Goal: Transaction & Acquisition: Book appointment/travel/reservation

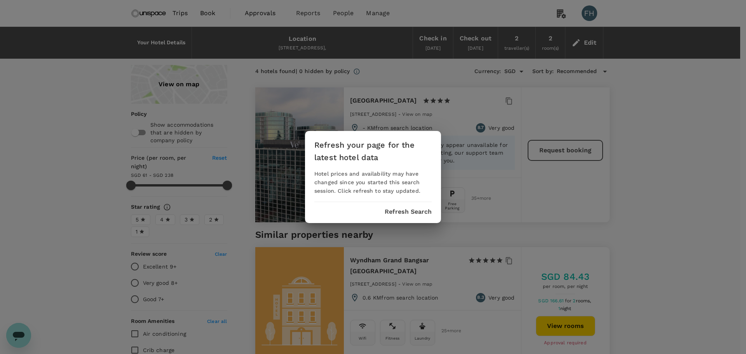
click at [396, 212] on button "Refresh Search" at bounding box center [408, 211] width 47 height 7
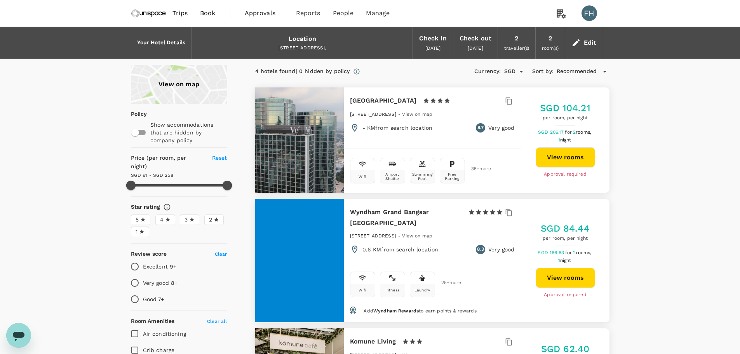
type input "237"
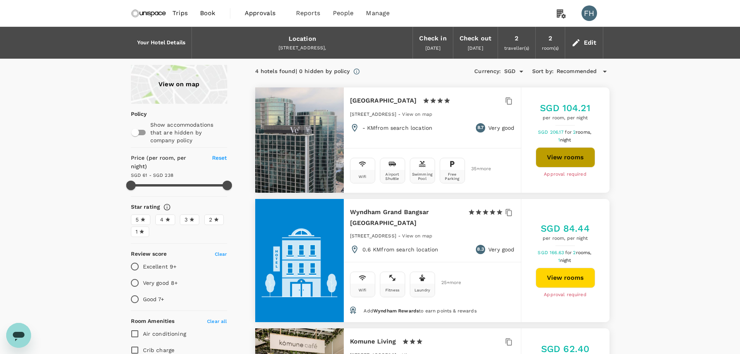
click at [555, 155] on button "View rooms" at bounding box center [565, 157] width 59 height 20
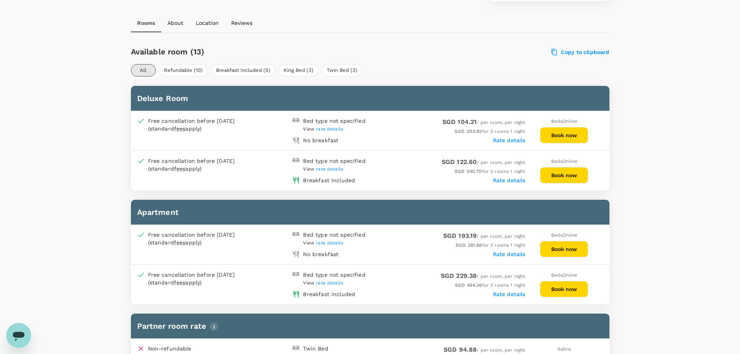
scroll to position [350, 0]
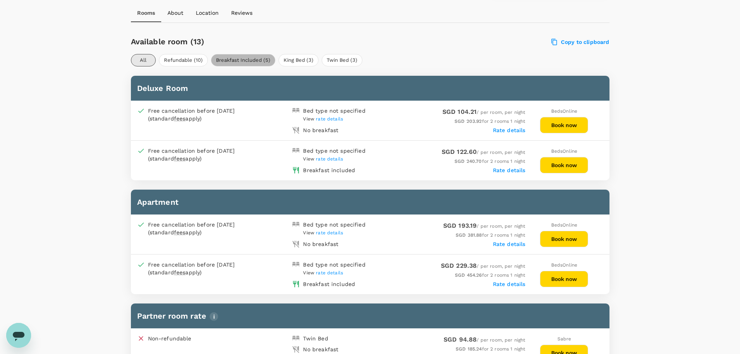
click at [225, 60] on button "Breakfast Included (5)" at bounding box center [243, 60] width 65 height 12
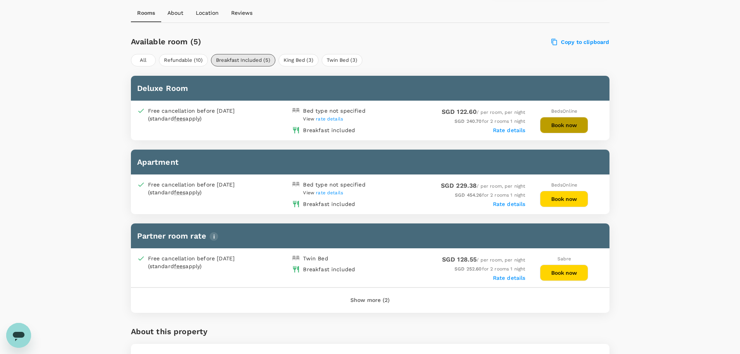
click at [555, 126] on button "Book now" at bounding box center [564, 125] width 48 height 16
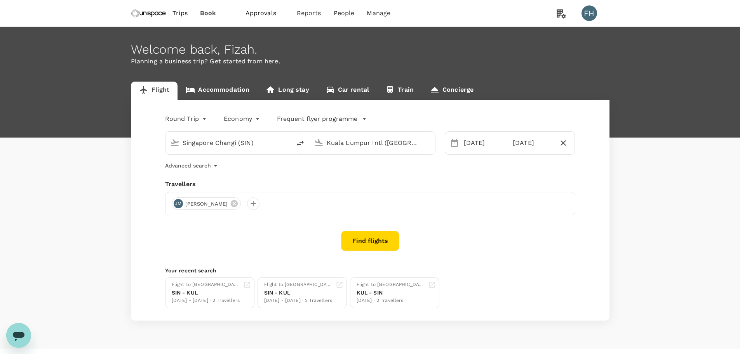
click at [231, 90] on link "Accommodation" at bounding box center [218, 91] width 80 height 19
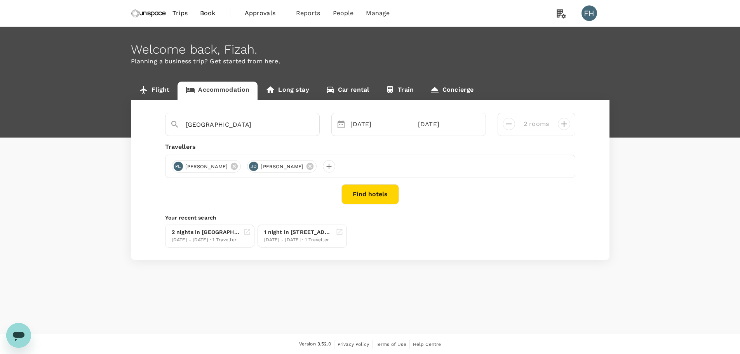
click at [389, 199] on button "Find hotels" at bounding box center [371, 194] width 58 height 20
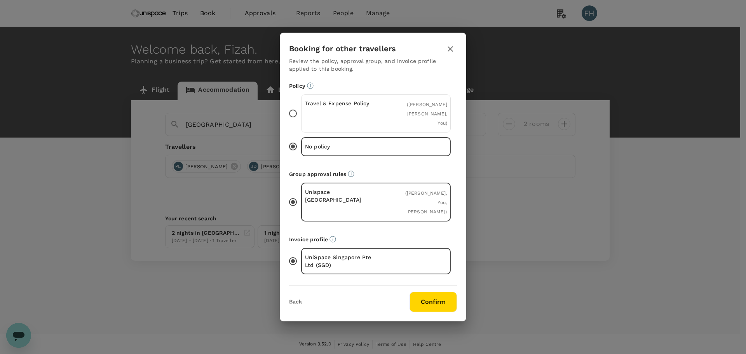
click at [413, 124] on span "( [PERSON_NAME] [PERSON_NAME], You )" at bounding box center [427, 114] width 40 height 24
click at [301, 122] on input "Travel & Expense Policy ( [PERSON_NAME] [PERSON_NAME], You )" at bounding box center [293, 113] width 16 height 16
click at [434, 292] on button "Confirm" at bounding box center [433, 302] width 47 height 20
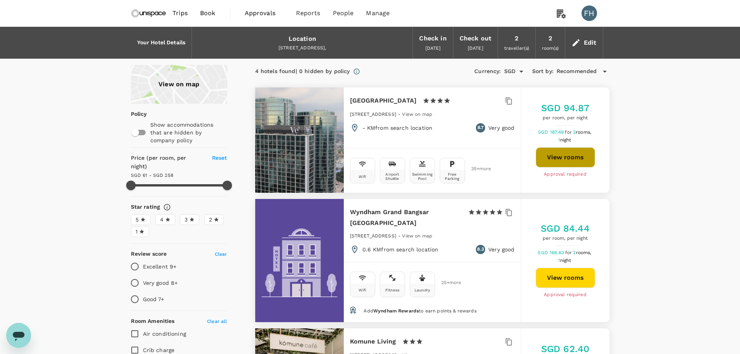
click at [587, 157] on button "View rooms" at bounding box center [565, 157] width 59 height 20
click at [165, 18] on img at bounding box center [149, 13] width 36 height 17
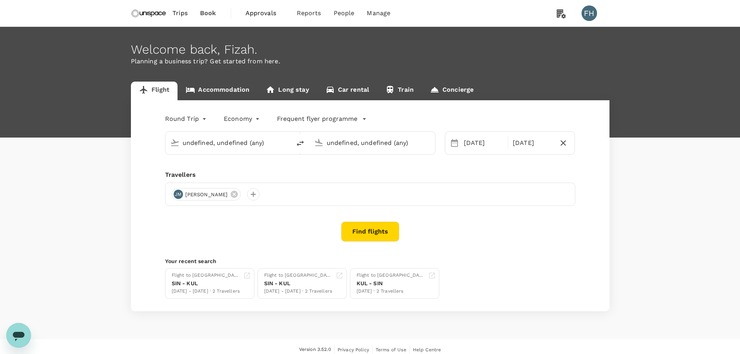
type input "Singapore Changi (SIN)"
type input "Kuala Lumpur Intl (KUL)"
type input "Singapore Changi (SIN)"
type input "Kuala Lumpur Intl (KUL)"
type input "Singapore Changi (SIN)"
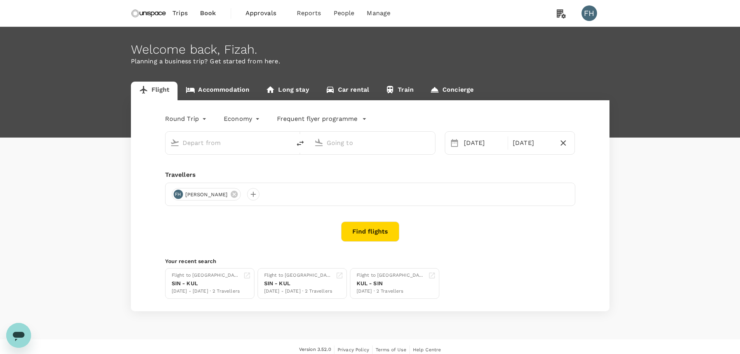
type input "Kuala Lumpur Intl (KUL)"
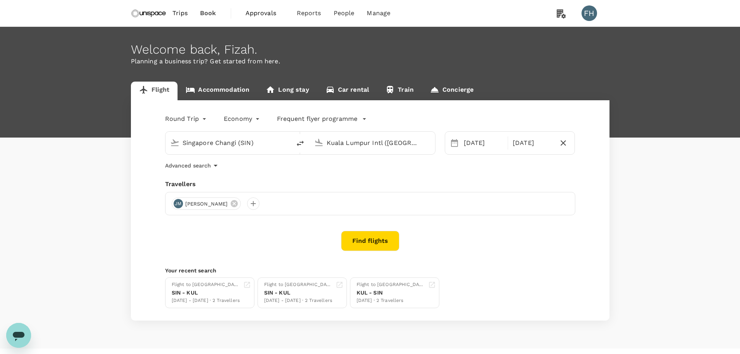
click at [239, 90] on link "Accommodation" at bounding box center [218, 91] width 80 height 19
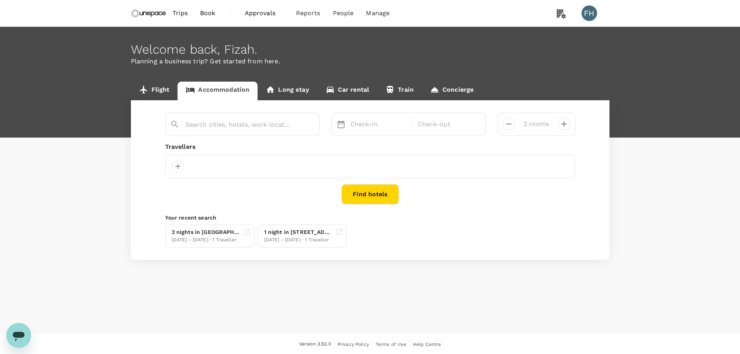
type input "[GEOGRAPHIC_DATA]"
click at [381, 193] on button "Find hotels" at bounding box center [371, 194] width 58 height 20
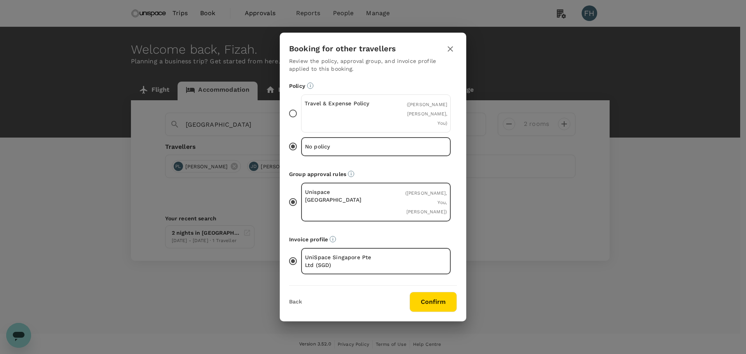
click at [407, 122] on div "( Pui Kheng Lee, Jiahui Du, You )" at bounding box center [423, 113] width 47 height 28
click at [301, 122] on input "Travel & Expense Policy ( Pui Kheng Lee, Jiahui Du, You )" at bounding box center [293, 113] width 16 height 16
click at [428, 297] on button "Confirm" at bounding box center [433, 302] width 47 height 20
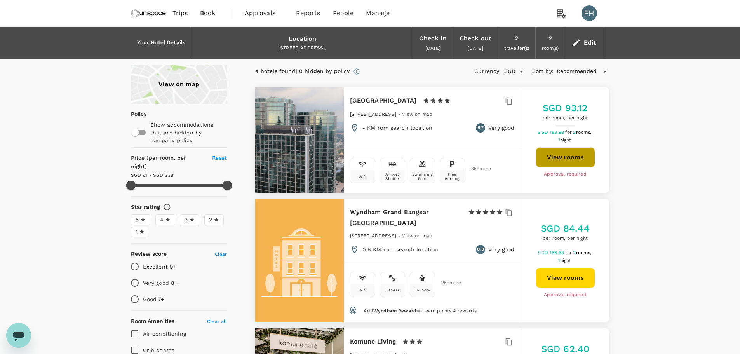
click at [555, 158] on button "View rooms" at bounding box center [565, 157] width 59 height 20
type input "237"
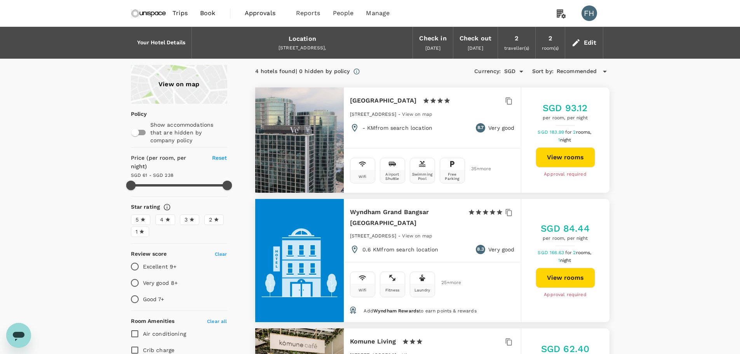
click at [249, 11] on span "Approvals" at bounding box center [264, 13] width 39 height 9
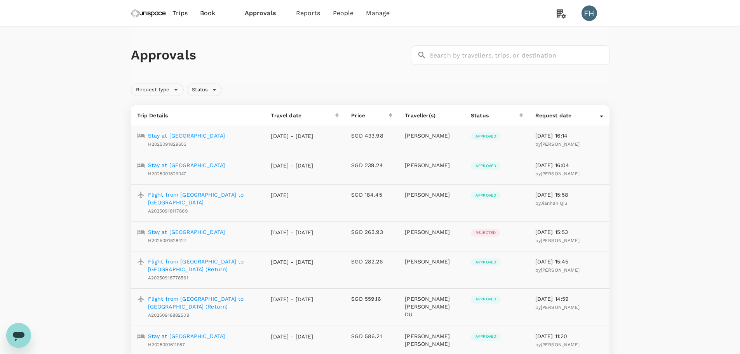
click at [250, 295] on p "Flight from Singapore to Kuala Lumpur (Return)" at bounding box center [203, 303] width 111 height 16
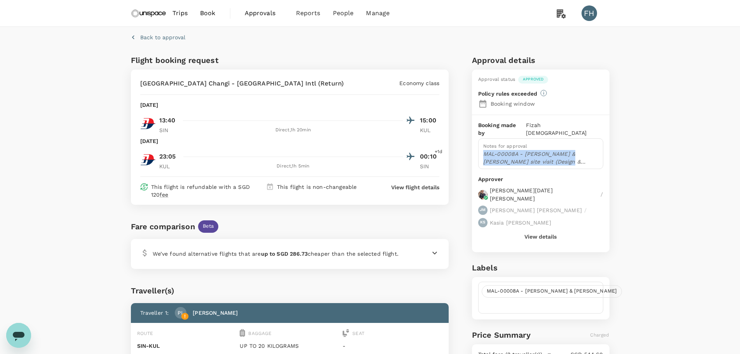
drag, startPoint x: 552, startPoint y: 155, endPoint x: 485, endPoint y: 148, distance: 67.2
click at [485, 150] on p "MAL-00008A - Smith & Nephew KL site visit (Design & Delivery)" at bounding box center [540, 158] width 115 height 16
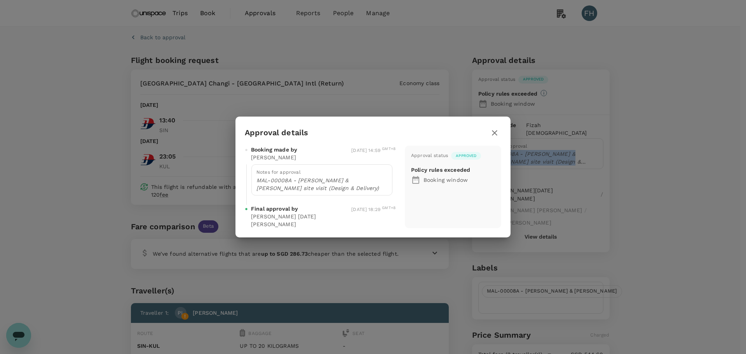
copy p "MAL-00008A - Smith & Nephew KL site visit (Design & Delivery)"
click at [493, 134] on icon "button" at bounding box center [494, 132] width 5 height 5
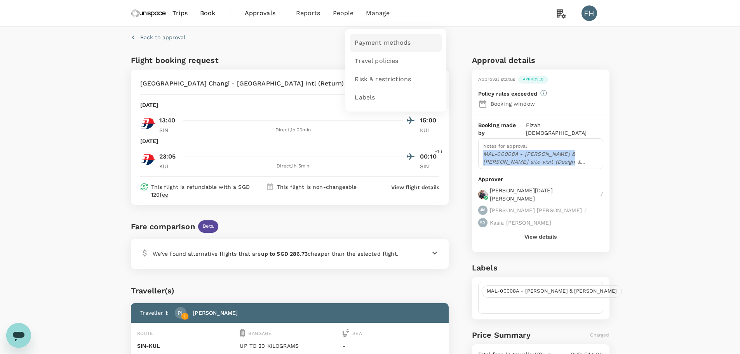
click at [374, 45] on span "Payment methods" at bounding box center [383, 42] width 56 height 9
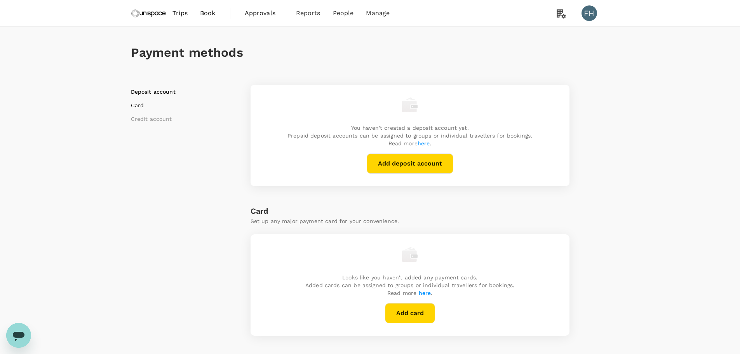
click at [134, 106] on li "Card" at bounding box center [179, 105] width 97 height 8
click at [254, 12] on span "Approvals" at bounding box center [264, 13] width 39 height 9
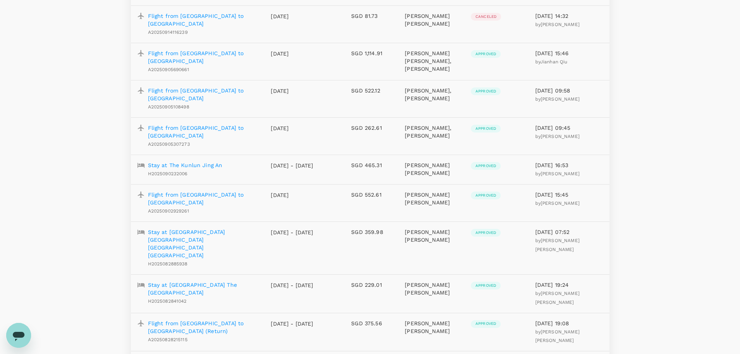
scroll to position [318, 0]
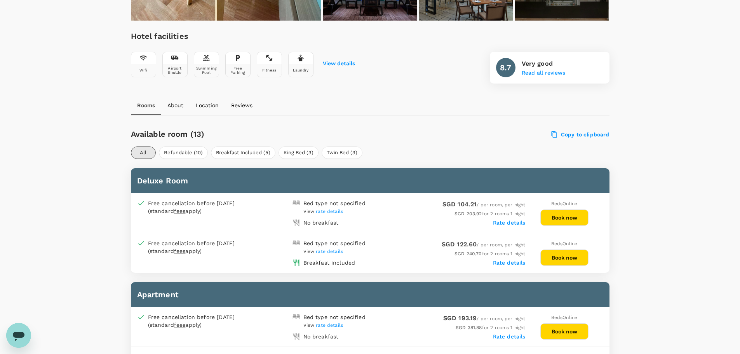
scroll to position [308, 0]
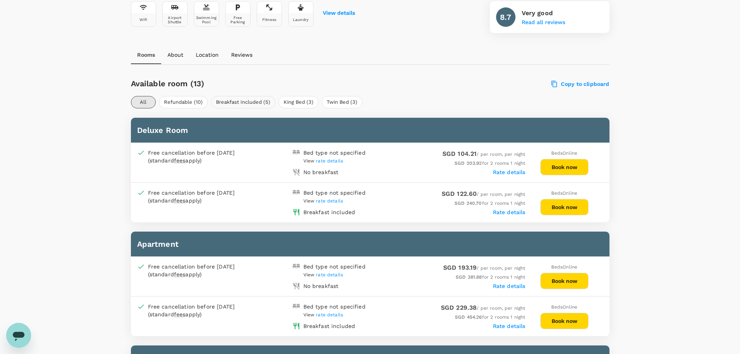
click at [247, 103] on button "Breakfast Included (5)" at bounding box center [243, 102] width 65 height 12
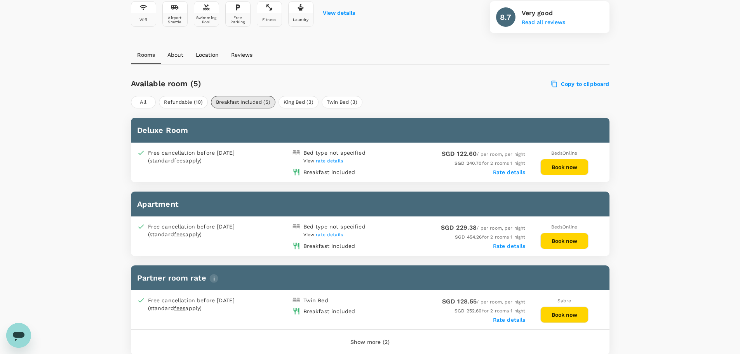
click at [563, 161] on button "Book now" at bounding box center [565, 167] width 48 height 16
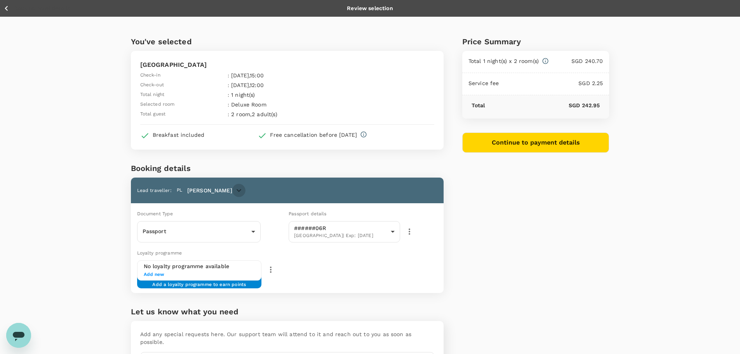
click at [234, 189] on icon "button" at bounding box center [238, 190] width 9 height 9
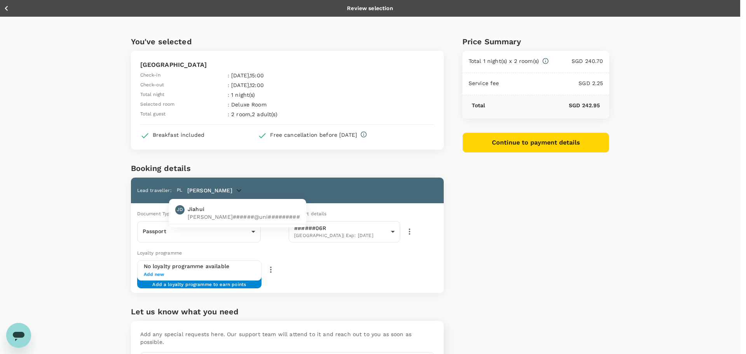
click at [261, 169] on div at bounding box center [373, 177] width 746 height 354
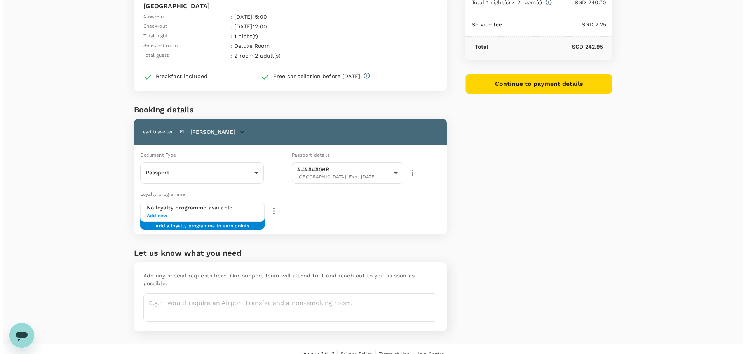
scroll to position [61, 0]
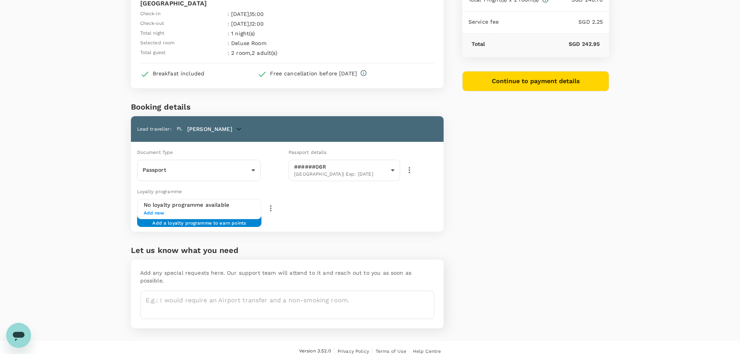
click at [518, 80] on button "Continue to payment details" at bounding box center [536, 81] width 147 height 20
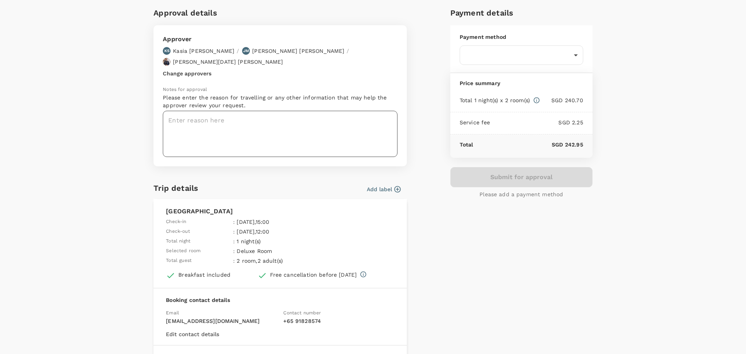
scroll to position [28, 0]
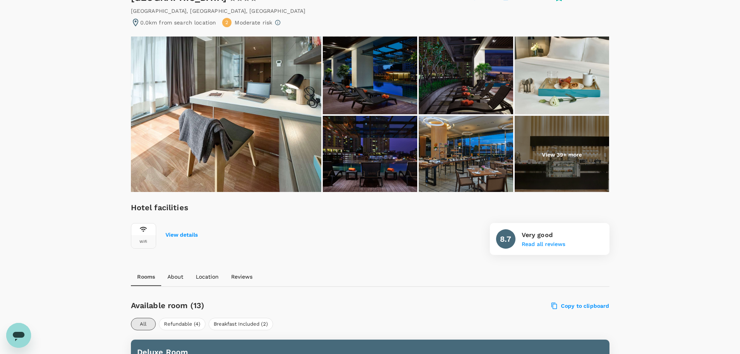
scroll to position [308, 0]
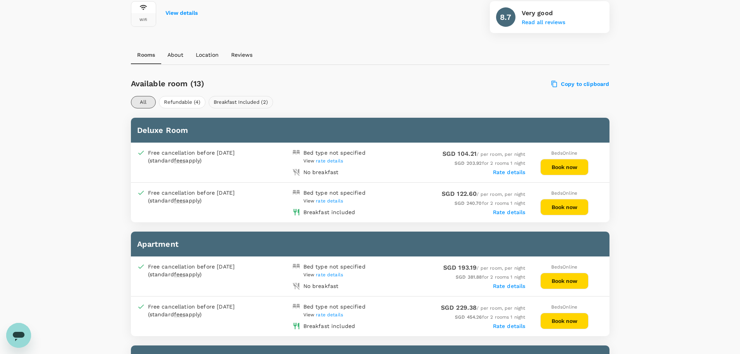
click at [224, 99] on button "Breakfast Included (2)" at bounding box center [241, 102] width 65 height 12
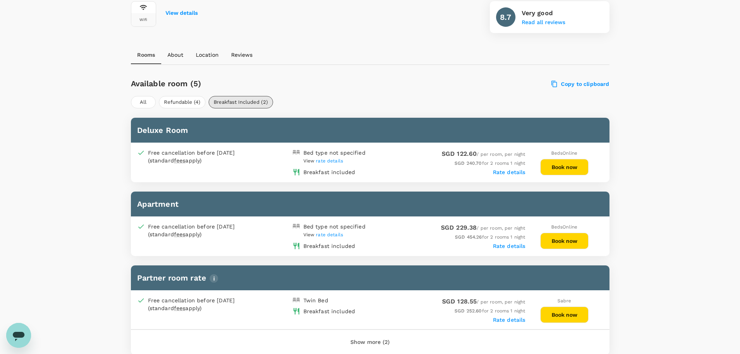
click at [560, 165] on button "Book now" at bounding box center [565, 167] width 48 height 16
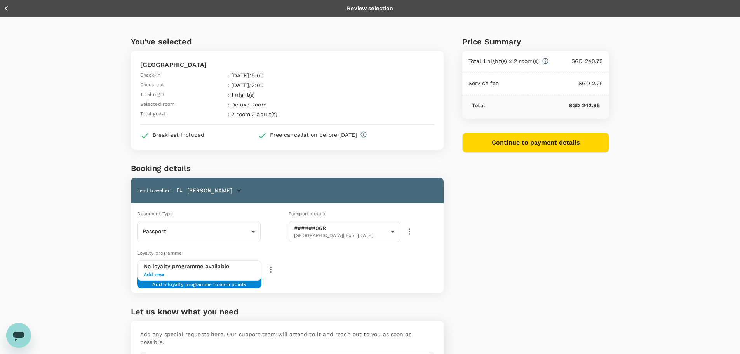
scroll to position [61, 0]
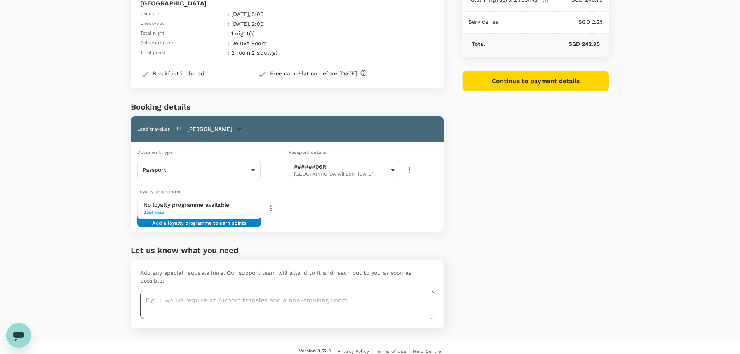
click at [223, 291] on textarea at bounding box center [287, 305] width 294 height 28
click at [266, 291] on textarea at bounding box center [287, 305] width 294 height 28
paste textarea "request two rooms with king beds"
drag, startPoint x: 220, startPoint y: 291, endPoint x: 171, endPoint y: 296, distance: 48.9
click at [171, 296] on textarea "request two rooms with king beds" at bounding box center [287, 305] width 294 height 28
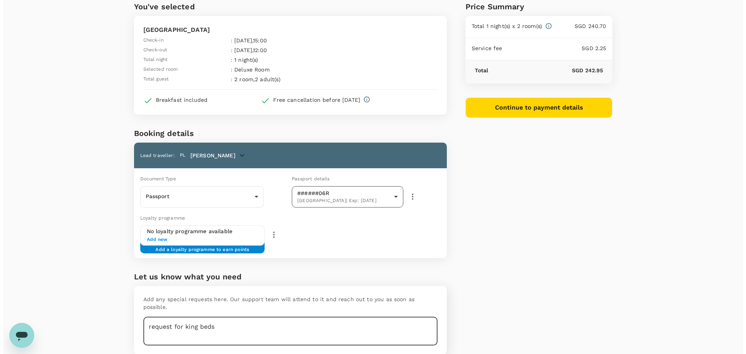
scroll to position [23, 0]
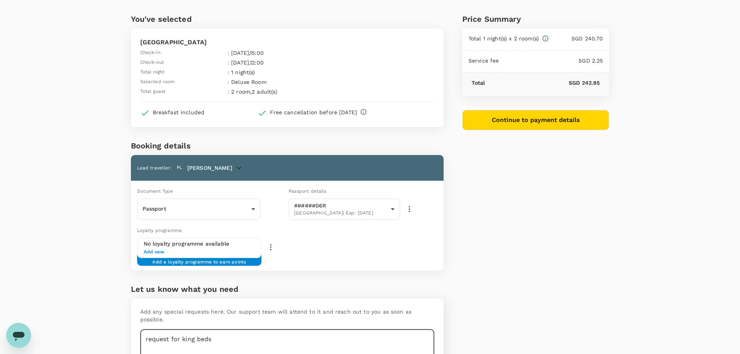
type textarea "request for king beds"
click at [499, 122] on button "Continue to payment details" at bounding box center [536, 120] width 147 height 20
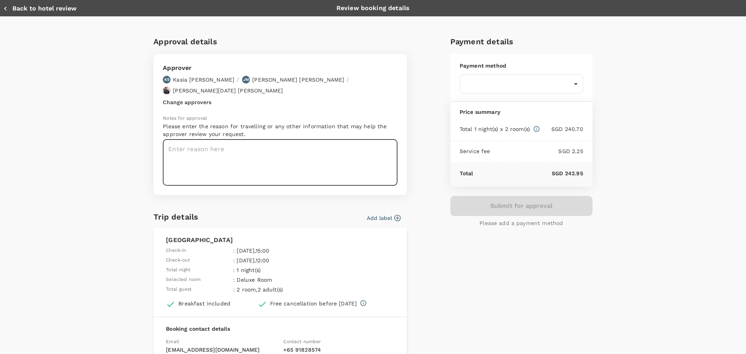
click at [249, 152] on textarea at bounding box center [280, 163] width 235 height 46
click at [311, 154] on textarea at bounding box center [280, 163] width 235 height 46
paste textarea "MAL-00008A"
click at [291, 142] on textarea "MAL-00008A" at bounding box center [280, 163] width 235 height 46
paste textarea "Smith & Nephew KL"
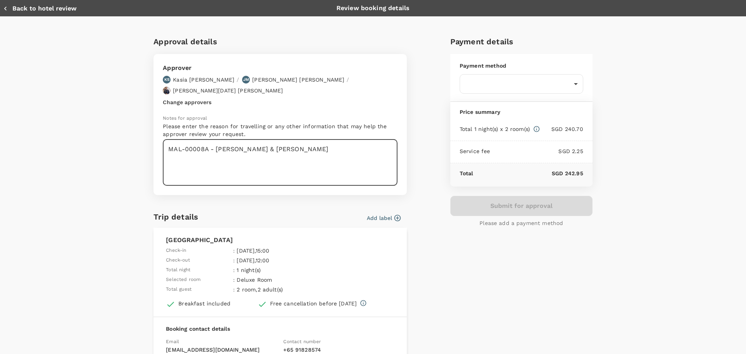
click at [306, 142] on textarea "MAL-00008A - Smith & Nephew KL" at bounding box center [280, 163] width 235 height 46
paste textarea "site visit (Design & Delivery)"
type textarea "MAL-00008A - Smith & Nephew KL site visit (Design & Delivery) + GWI Event in KL"
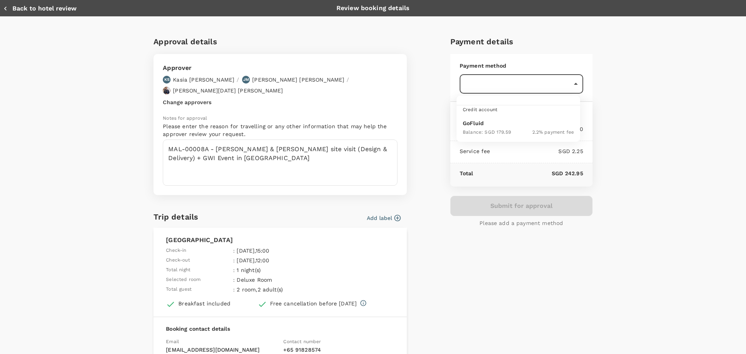
click at [522, 87] on body "Back to hotel details Review selection You've selected Ve Hotel And Residence C…" at bounding box center [373, 188] width 746 height 423
click at [509, 128] on div "Balance : SGD 179.59" at bounding box center [487, 131] width 48 height 9
type input "9ca6ee36-36cb-4982-994b-715ae594bb55"
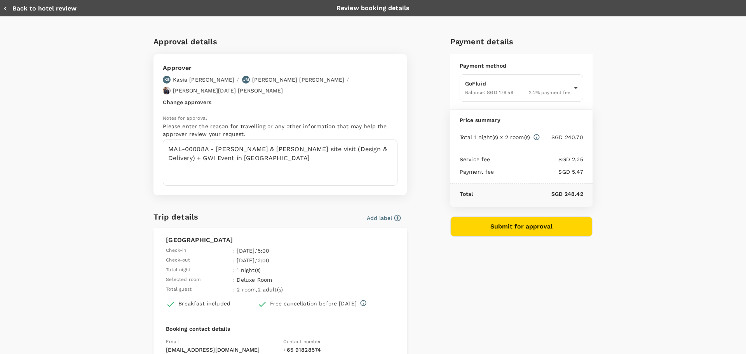
drag, startPoint x: 506, startPoint y: 227, endPoint x: 403, endPoint y: 283, distance: 118.3
click at [403, 283] on div "Approval details Approver KS Kasia Soheili / JM Joanne Morris / Timothy Luther …" at bounding box center [369, 232] width 445 height 407
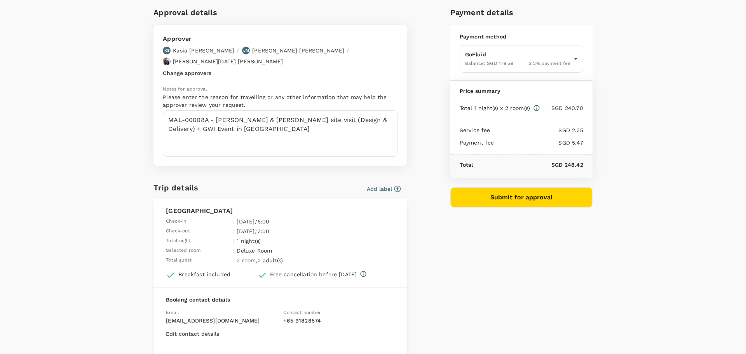
scroll to position [28, 0]
click at [384, 186] on button "Add label" at bounding box center [384, 190] width 34 height 8
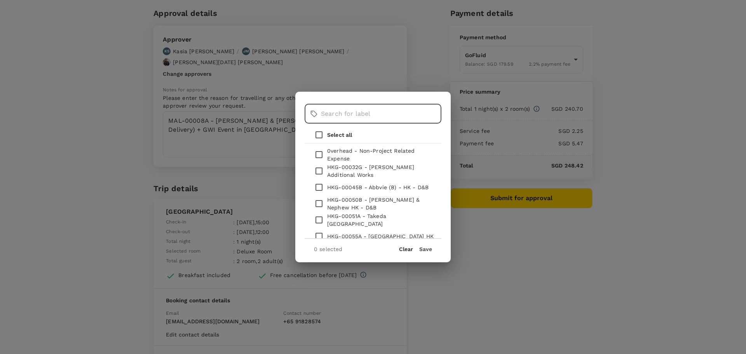
click at [358, 121] on input "text" at bounding box center [381, 113] width 120 height 19
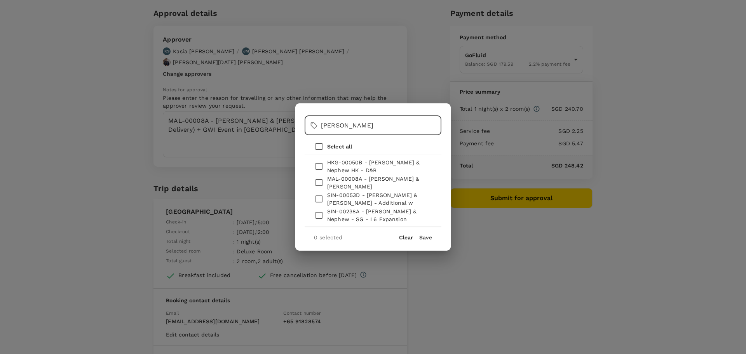
type input "smith"
click at [318, 184] on input "checkbox" at bounding box center [319, 183] width 16 height 16
checkbox input "true"
click at [432, 237] on button "Save" at bounding box center [425, 237] width 13 height 6
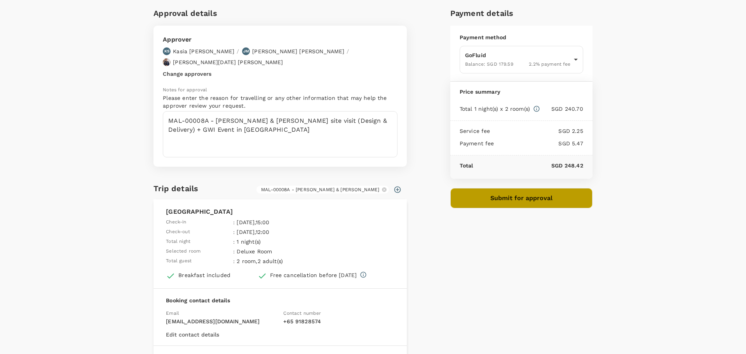
click at [496, 197] on button "Submit for approval" at bounding box center [521, 198] width 142 height 20
